Goal: Task Accomplishment & Management: Manage account settings

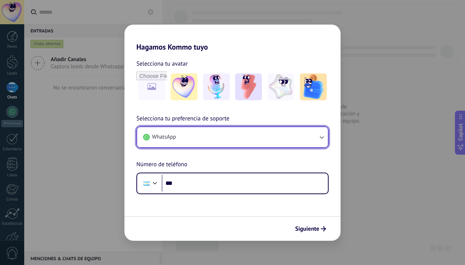
click at [247, 128] on button "WhatsApp" at bounding box center [232, 137] width 191 height 20
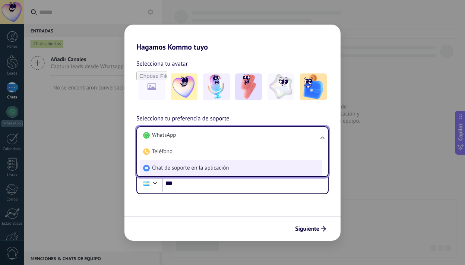
click at [232, 166] on li "Chat de soporte en la aplicación" at bounding box center [231, 168] width 182 height 16
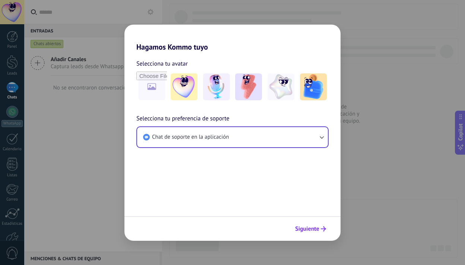
click at [317, 226] on span "Siguiente" at bounding box center [307, 228] width 24 height 5
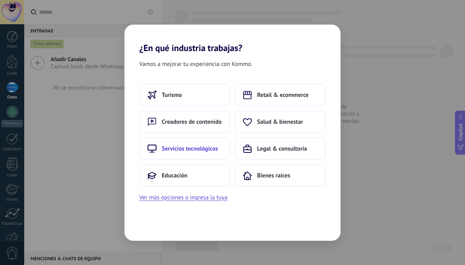
click at [199, 154] on button "Servicios tecnológicos" at bounding box center [184, 149] width 91 height 22
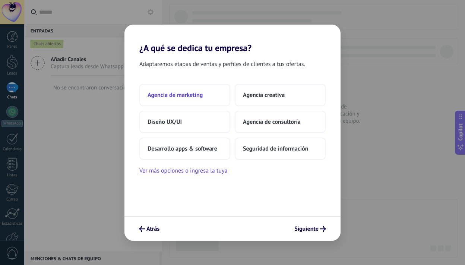
click at [190, 99] on button "Agencia de marketing" at bounding box center [184, 95] width 91 height 22
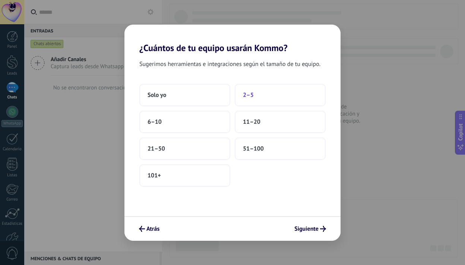
click at [255, 100] on button "2–5" at bounding box center [280, 95] width 91 height 22
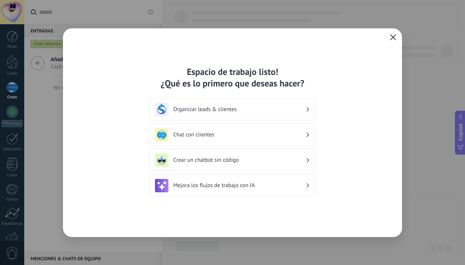
click at [394, 37] on use "button" at bounding box center [394, 37] width 6 height 6
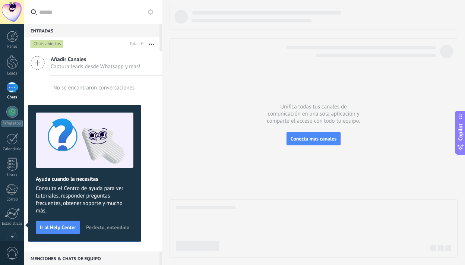
click at [13, 9] on div at bounding box center [12, 12] width 24 height 24
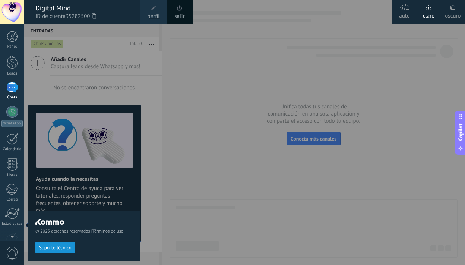
click at [451, 11] on div "oscuro" at bounding box center [453, 14] width 16 height 19
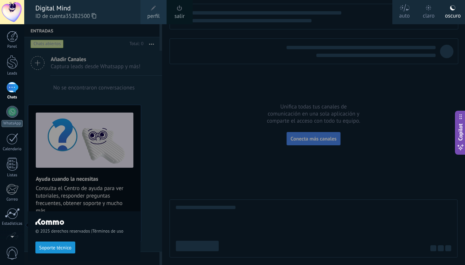
click at [155, 13] on span "perfil" at bounding box center [153, 16] width 12 height 8
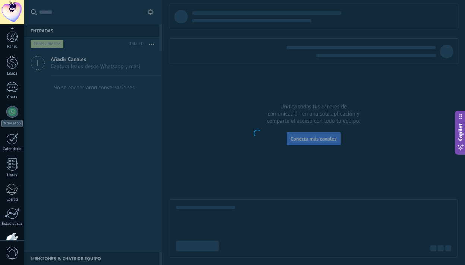
scroll to position [45, 0]
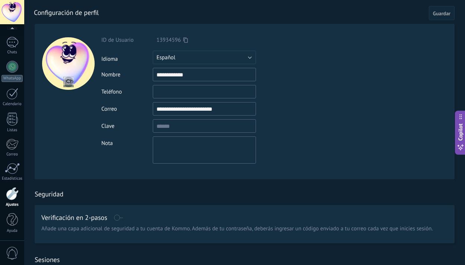
click at [70, 84] on input "file" at bounding box center [68, 82] width 10 height 10
type input "**********"
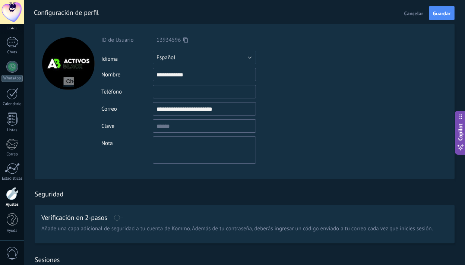
drag, startPoint x: 209, startPoint y: 78, endPoint x: 102, endPoint y: 80, distance: 106.7
click at [102, 80] on div "**********" at bounding box center [221, 74] width 241 height 13
drag, startPoint x: 205, startPoint y: 74, endPoint x: 147, endPoint y: 76, distance: 58.2
click at [147, 76] on div "**********" at bounding box center [221, 74] width 241 height 13
type input "**********"
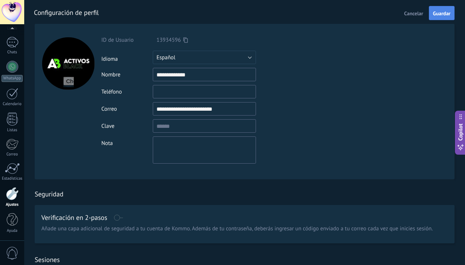
click at [441, 18] on button "Guardar" at bounding box center [442, 13] width 26 height 14
click at [192, 123] on input "textbox" at bounding box center [204, 125] width 103 height 13
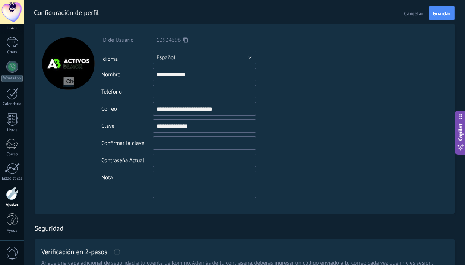
type input "**********"
click at [183, 145] on input "textbox" at bounding box center [204, 142] width 103 height 13
type input "**********"
click at [179, 160] on input "textbox" at bounding box center [204, 160] width 103 height 13
type input "**********"
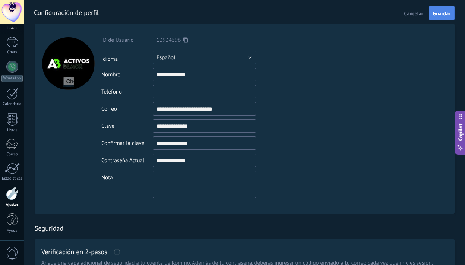
click at [445, 17] on button "Guardar" at bounding box center [442, 13] width 26 height 14
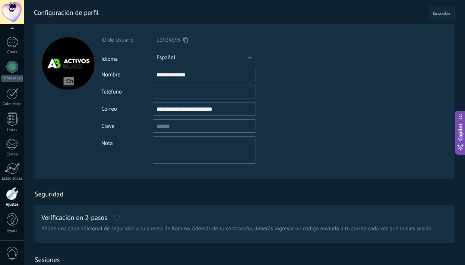
drag, startPoint x: 229, startPoint y: 109, endPoint x: 139, endPoint y: 107, distance: 89.1
click at [139, 107] on div "**********" at bounding box center [221, 108] width 241 height 13
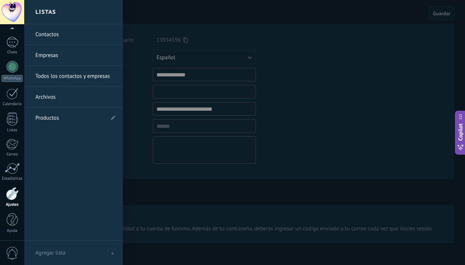
click at [11, 196] on div at bounding box center [12, 193] width 13 height 13
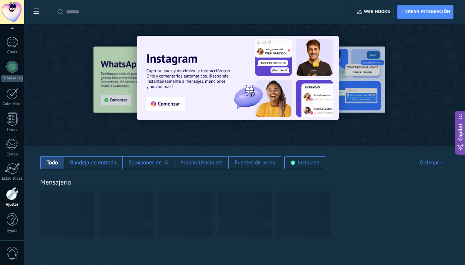
click at [37, 10] on icon at bounding box center [36, 11] width 5 height 5
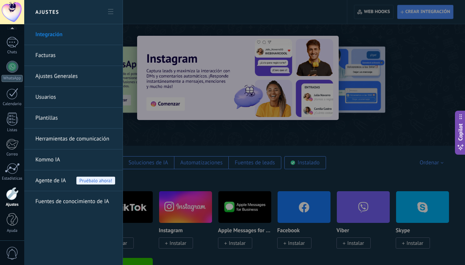
click at [49, 53] on link "Facturas" at bounding box center [75, 55] width 80 height 21
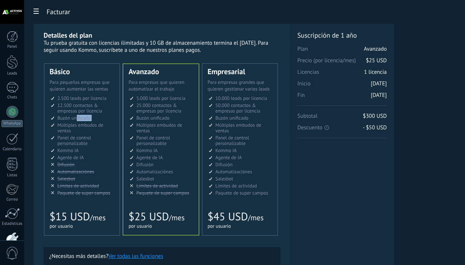
click at [76, 122] on ul "2.500 сделок на место 2.500 leads per seat 2.500 leads por licencia 添加线索和联系人 2.…" at bounding box center [83, 145] width 64 height 100
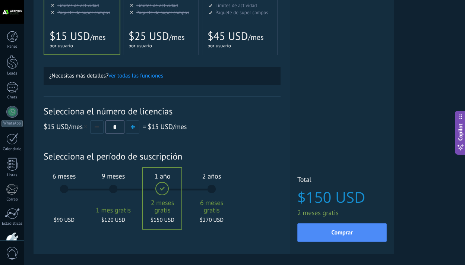
scroll to position [182, 0]
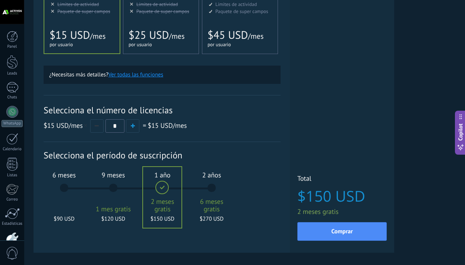
click at [61, 192] on div "6 meses $90 USD" at bounding box center [64, 191] width 40 height 53
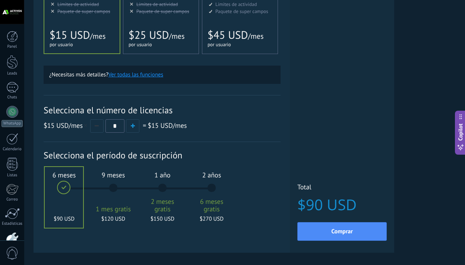
scroll to position [213, 0]
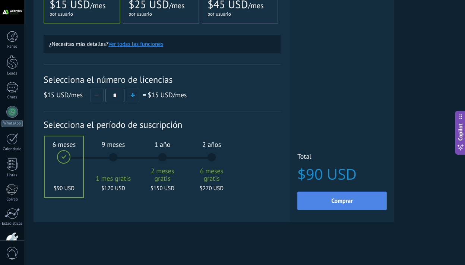
click at [317, 200] on button "Comprar" at bounding box center [342, 201] width 89 height 19
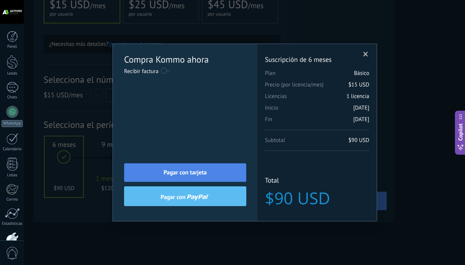
click at [194, 175] on span "Pagar con tarjeta" at bounding box center [185, 172] width 43 height 5
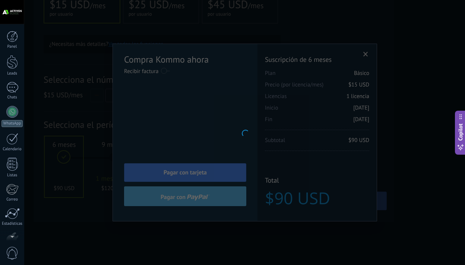
scroll to position [45, 0]
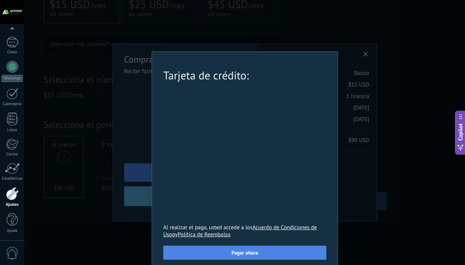
click at [245, 255] on span "Pagar ahora" at bounding box center [245, 252] width 26 height 5
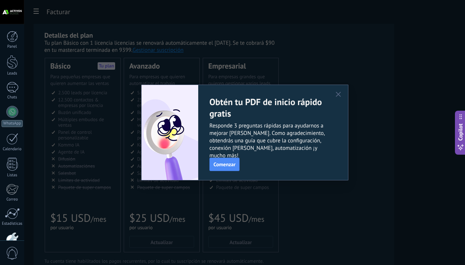
click at [339, 95] on icon "button" at bounding box center [338, 94] width 5 height 5
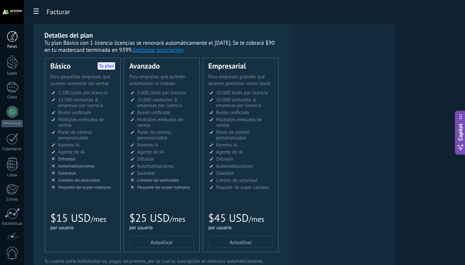
click at [10, 44] on link "Panel" at bounding box center [12, 40] width 24 height 18
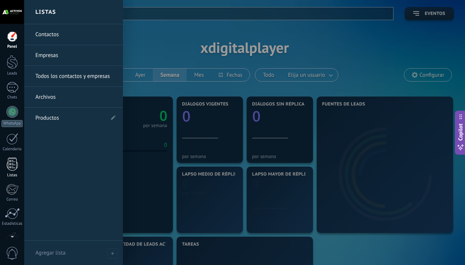
click at [13, 173] on div "Listas" at bounding box center [12, 175] width 22 height 5
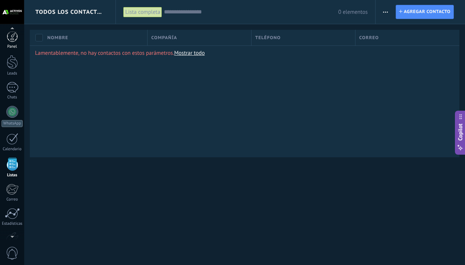
scroll to position [45, 0]
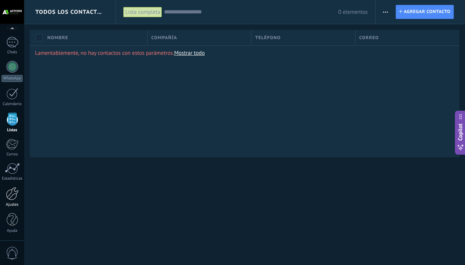
click at [14, 194] on div at bounding box center [12, 193] width 13 height 13
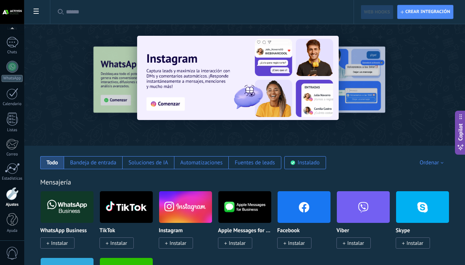
click at [65, 245] on span "Instalar" at bounding box center [59, 243] width 17 height 7
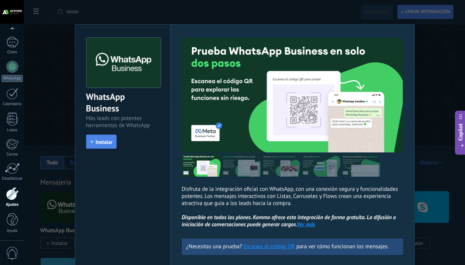
click at [106, 140] on span "Instalar" at bounding box center [104, 141] width 17 height 5
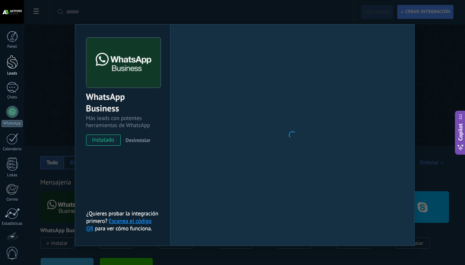
click at [12, 65] on div at bounding box center [12, 62] width 11 height 14
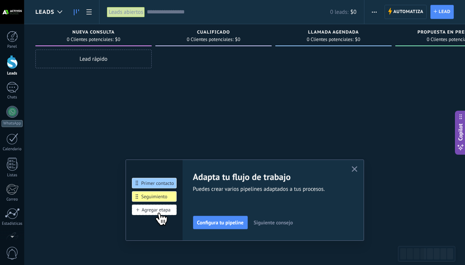
click at [355, 171] on icon "button" at bounding box center [355, 169] width 6 height 6
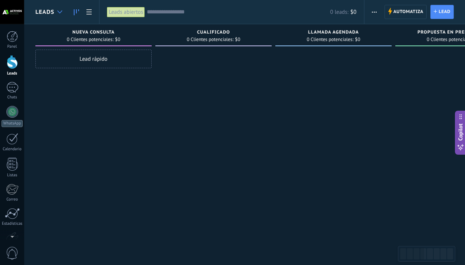
click at [57, 12] on div at bounding box center [60, 12] width 12 height 15
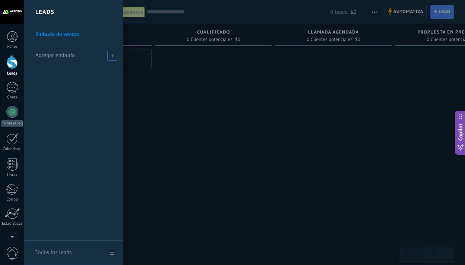
click at [67, 57] on span "Agregar embudo" at bounding box center [55, 55] width 40 height 7
type input "******"
click at [115, 56] on span at bounding box center [113, 55] width 7 height 5
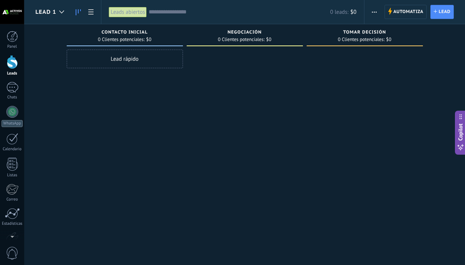
click at [50, 15] on span "LEAD 1" at bounding box center [45, 12] width 21 height 7
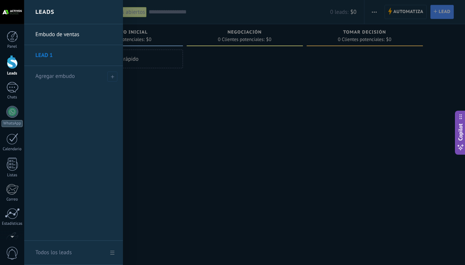
click at [153, 120] on div at bounding box center [256, 132] width 465 height 265
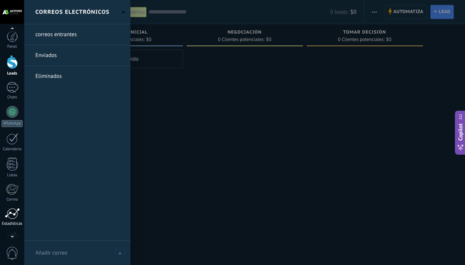
scroll to position [45, 0]
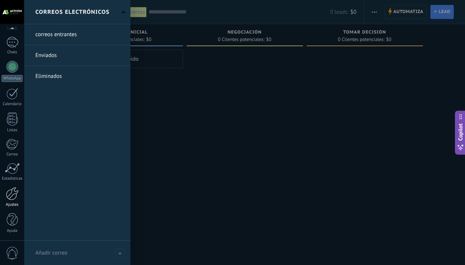
click at [13, 192] on div at bounding box center [12, 193] width 13 height 13
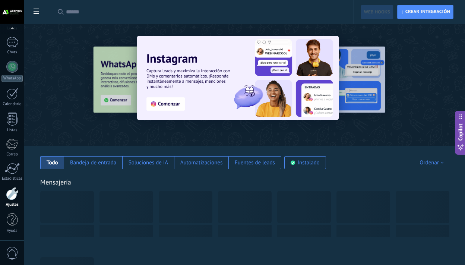
click at [41, 16] on span at bounding box center [36, 12] width 13 height 15
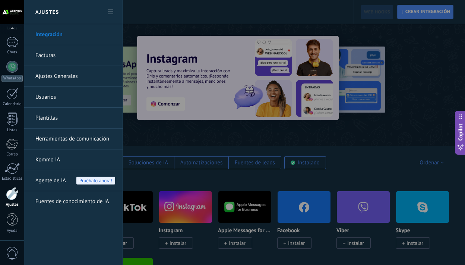
click at [54, 55] on link "Facturas" at bounding box center [75, 55] width 80 height 21
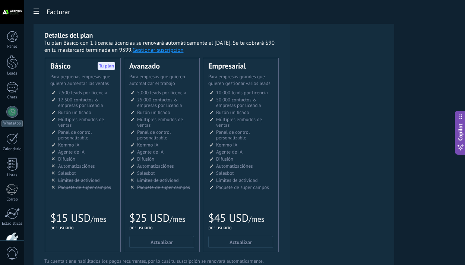
click at [169, 52] on button "Gestionar suscripción" at bounding box center [158, 50] width 51 height 7
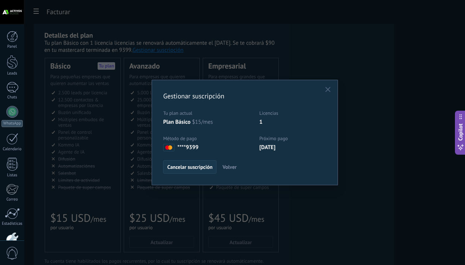
click at [202, 169] on span "Cancelar suscripción" at bounding box center [189, 166] width 45 height 5
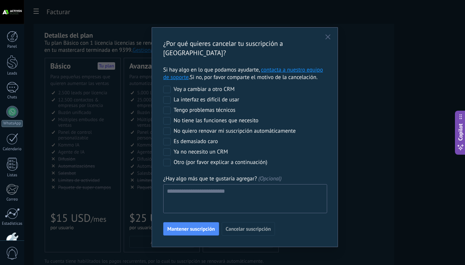
click at [217, 128] on div "No quiero renovar mi suscripción automáticamente" at bounding box center [235, 131] width 122 height 7
click at [248, 226] on span "Cancelar suscripción" at bounding box center [248, 228] width 45 height 5
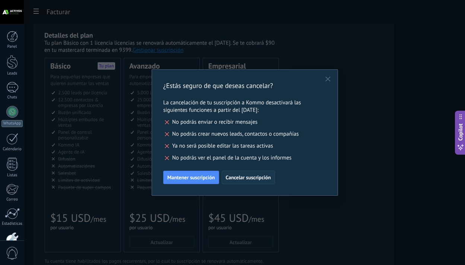
click at [239, 180] on span "Cancelar suscripción" at bounding box center [248, 177] width 45 height 5
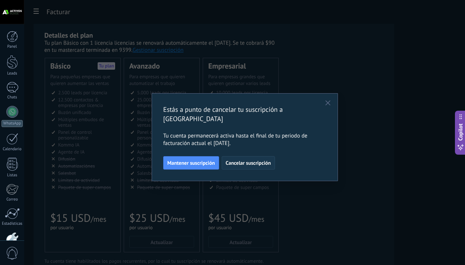
click at [246, 160] on span "Cancelar suscripción" at bounding box center [248, 162] width 45 height 5
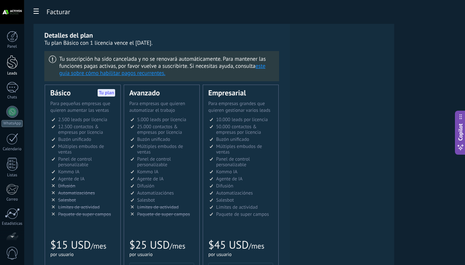
scroll to position [45, 0]
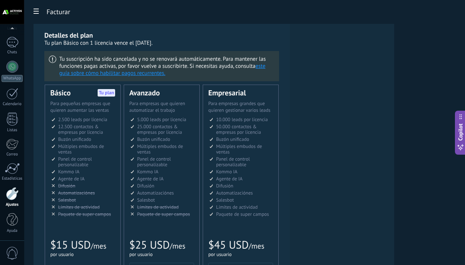
click at [10, 13] on div at bounding box center [12, 12] width 24 height 24
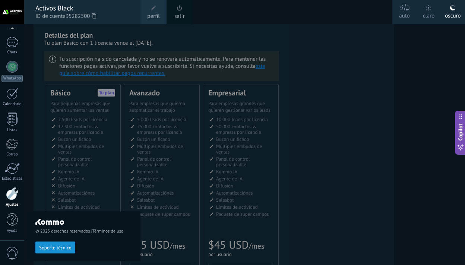
click at [186, 11] on div "salir" at bounding box center [180, 12] width 26 height 24
